Goal: Information Seeking & Learning: Learn about a topic

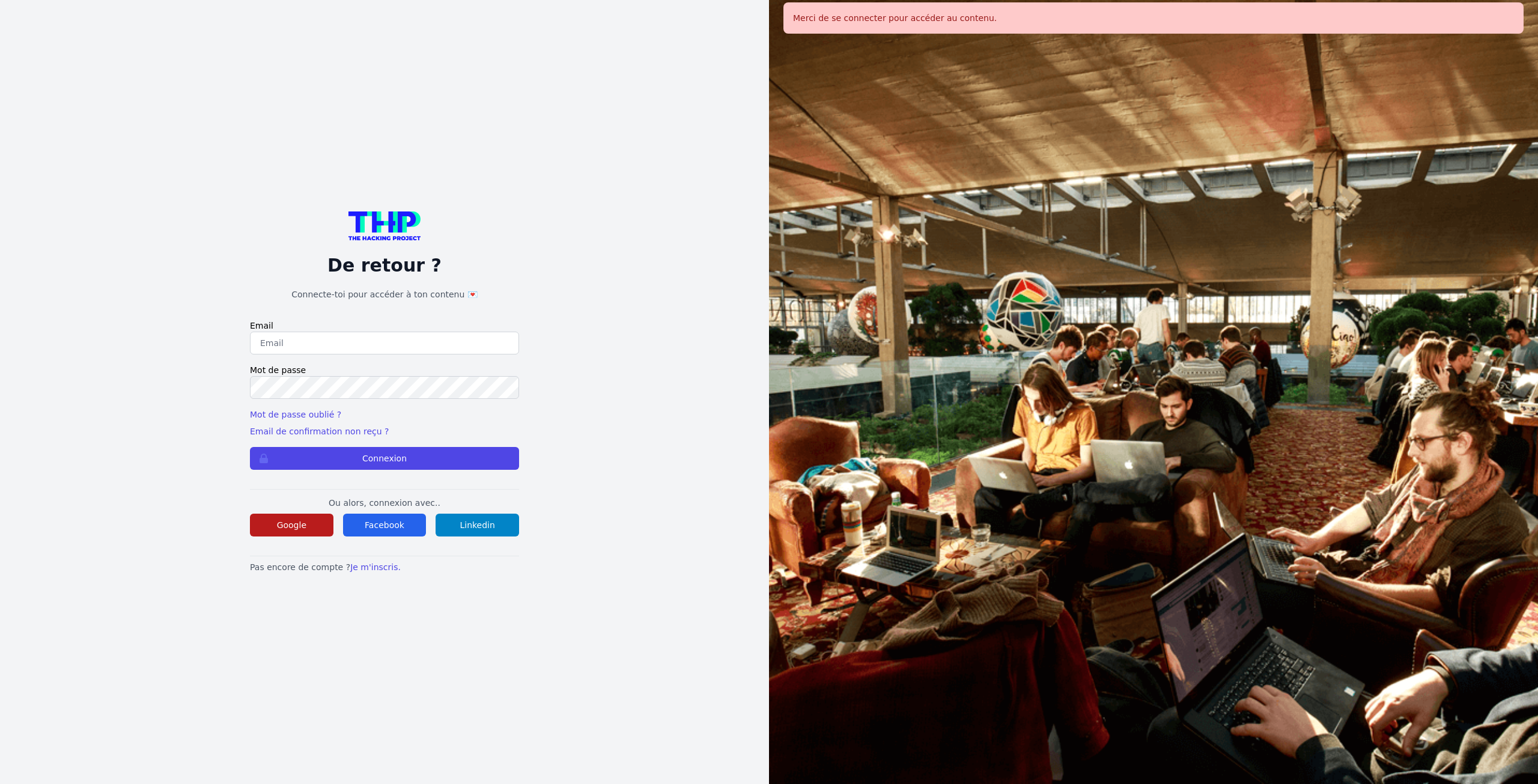
click at [274, 527] on button "Google" at bounding box center [292, 524] width 83 height 23
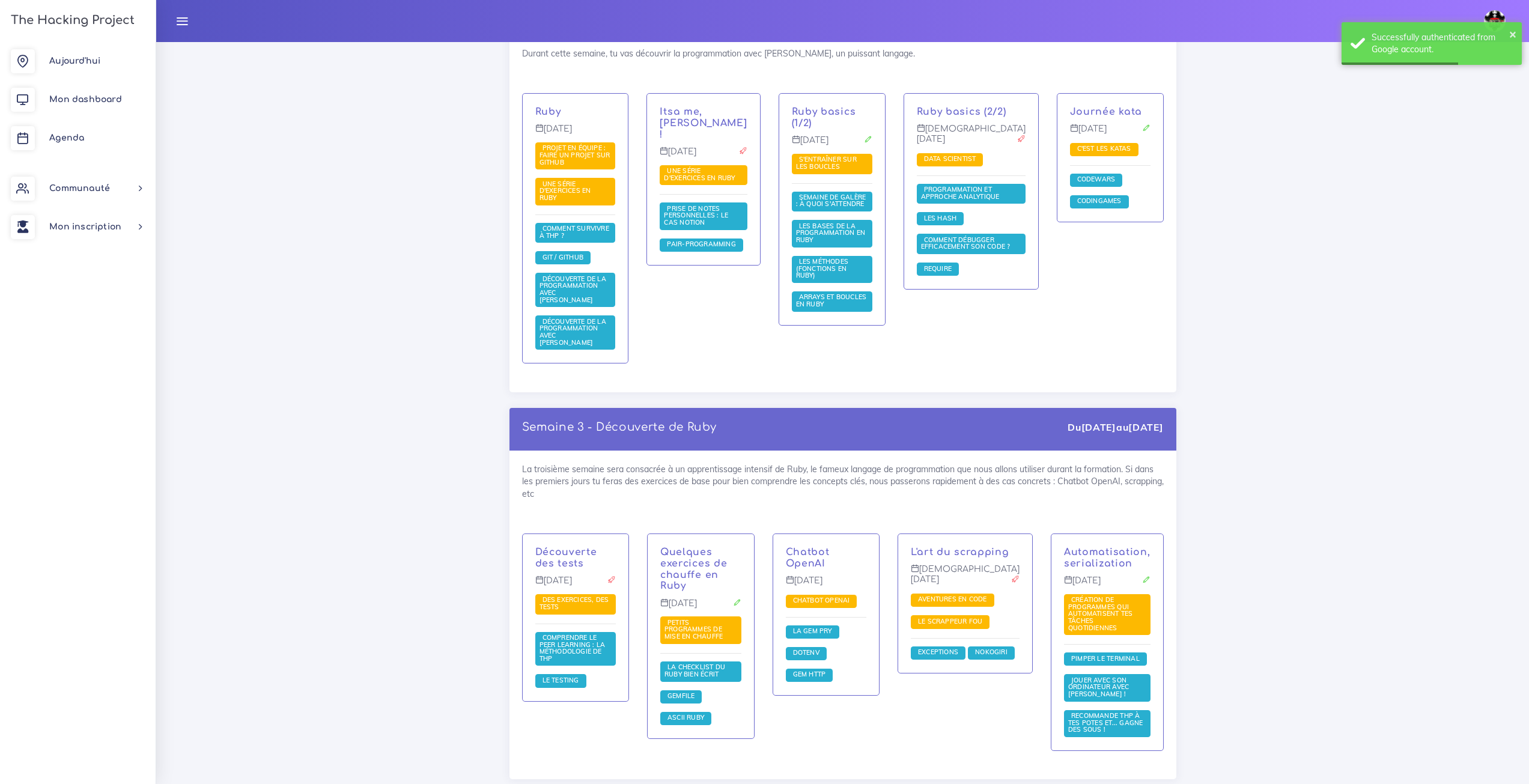
scroll to position [881, 0]
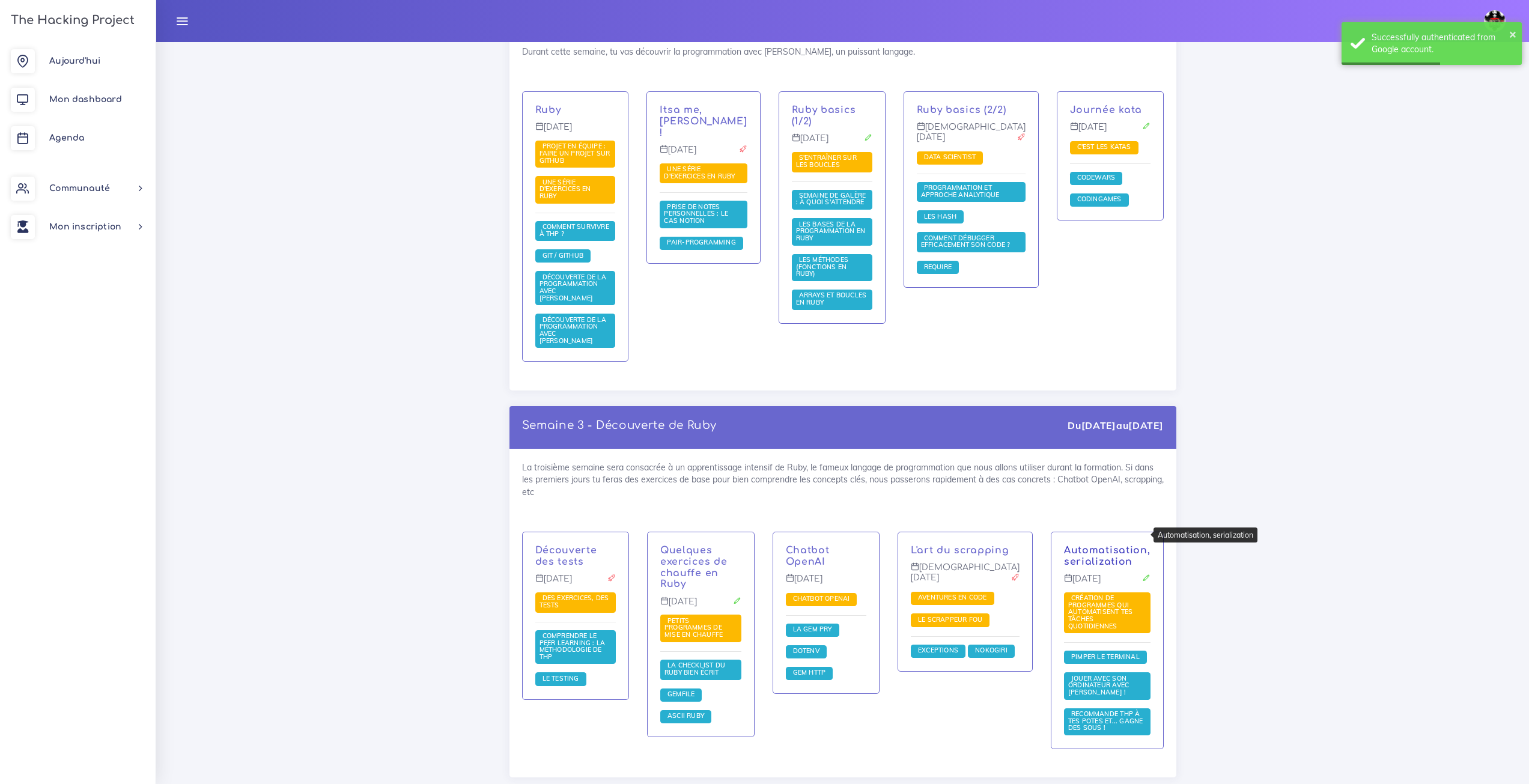
click at [1138, 545] on link "Automatisation, serialization" at bounding box center [1107, 556] width 87 height 22
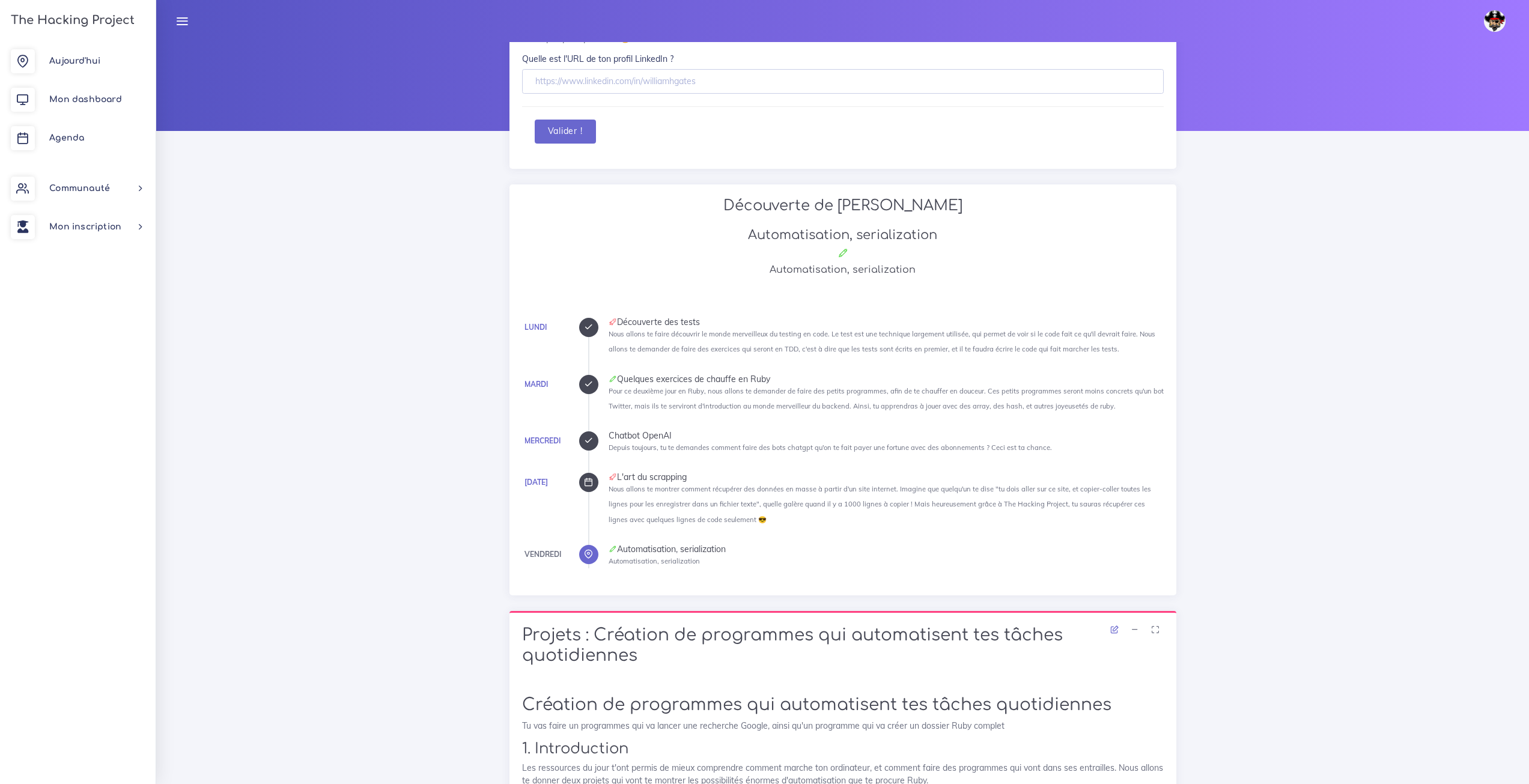
scroll to position [60, 0]
